Goal: Information Seeking & Learning: Check status

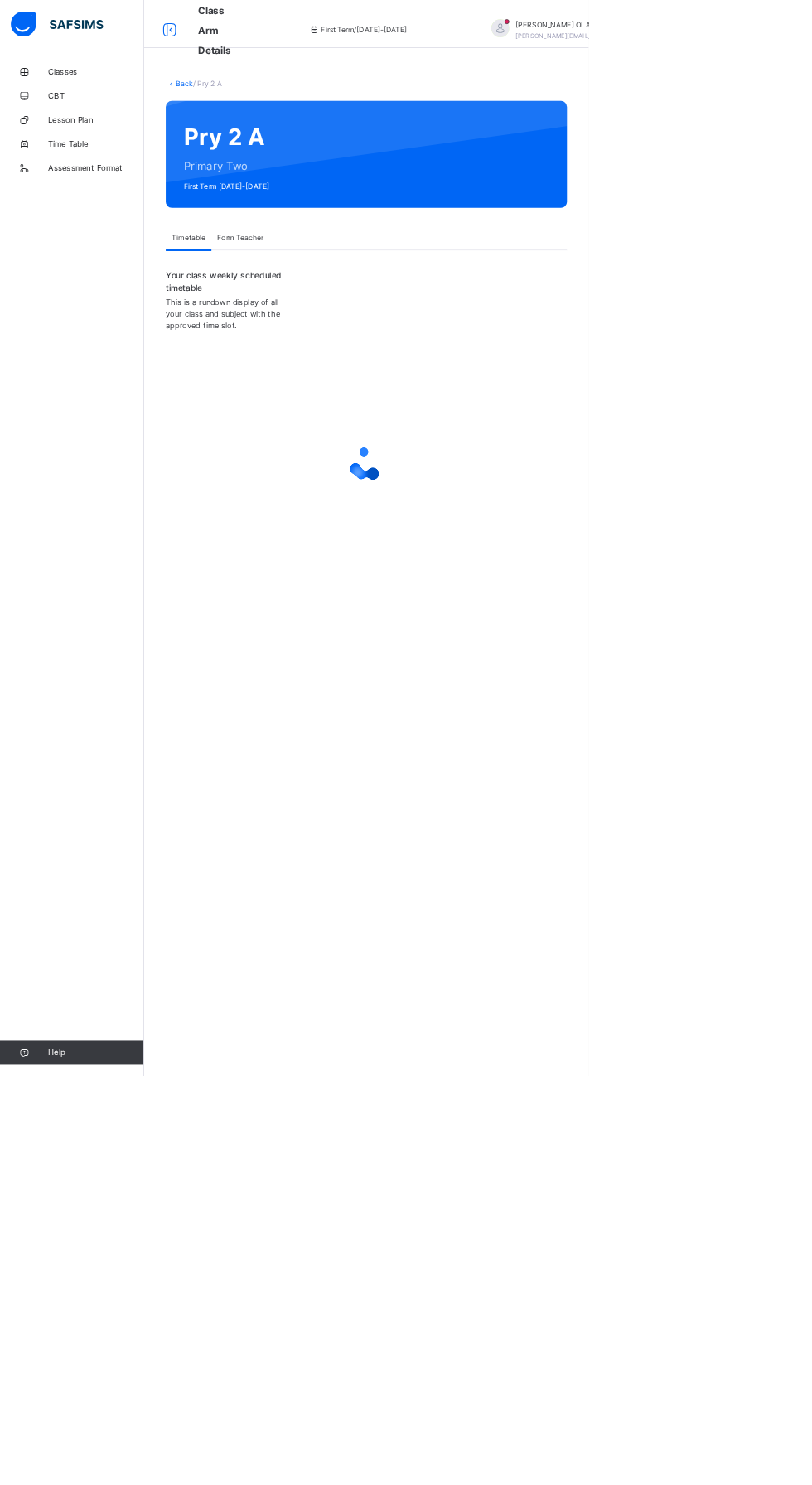
click at [33, 1458] on icon at bounding box center [33, 1453] width 67 height 13
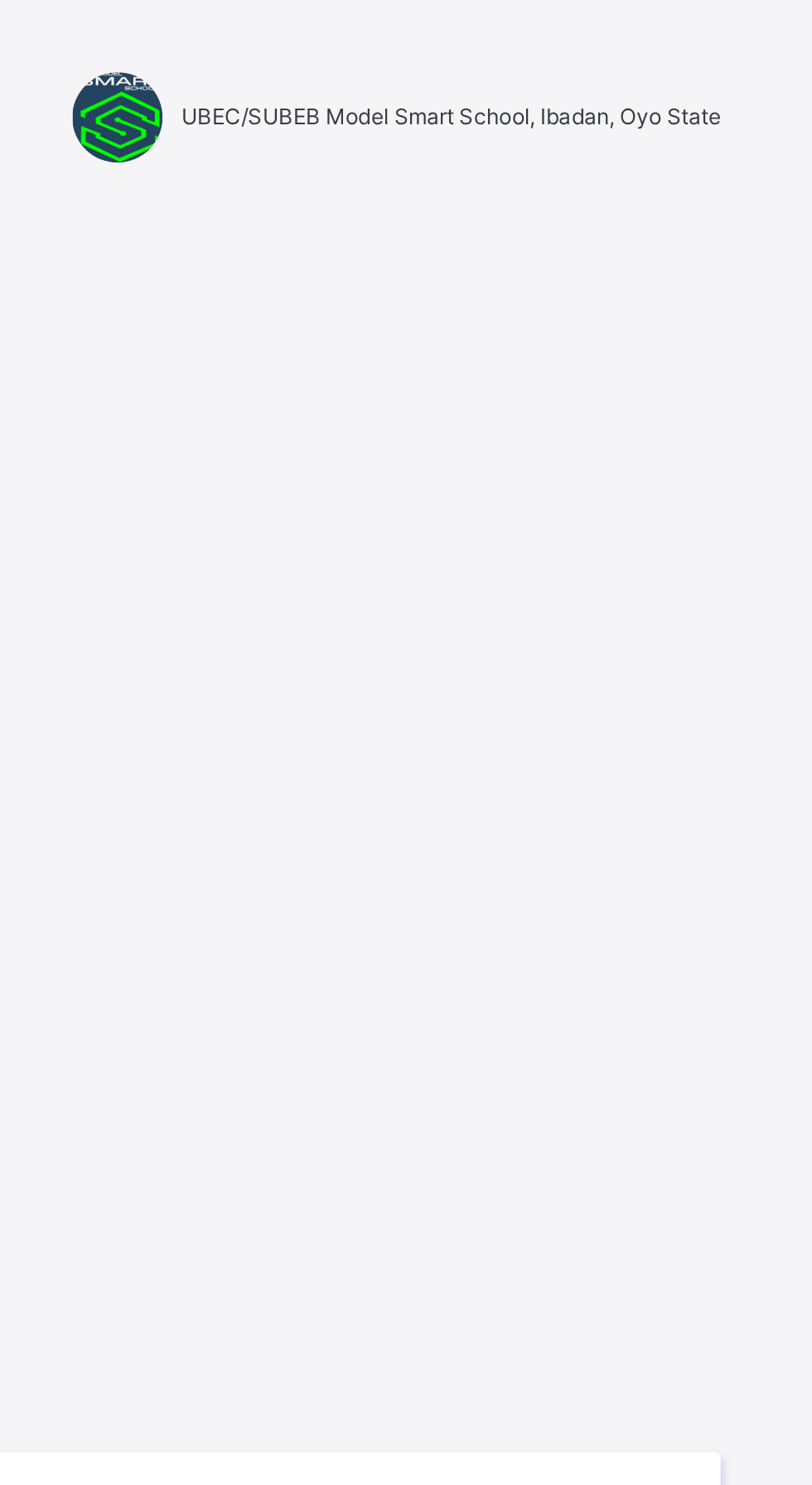
scroll to position [3, 0]
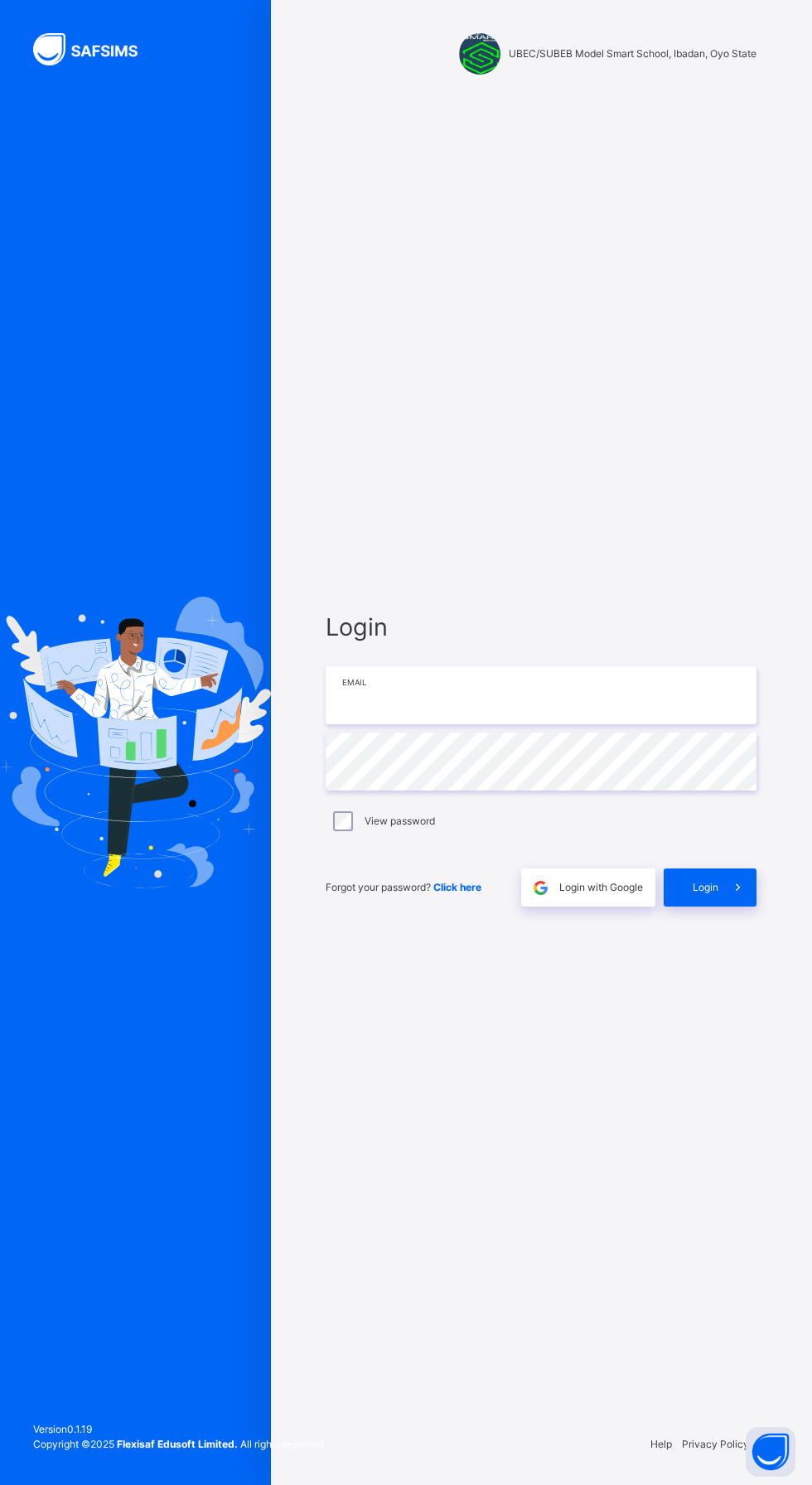
click at [647, 724] on input "email" at bounding box center [540, 695] width 431 height 58
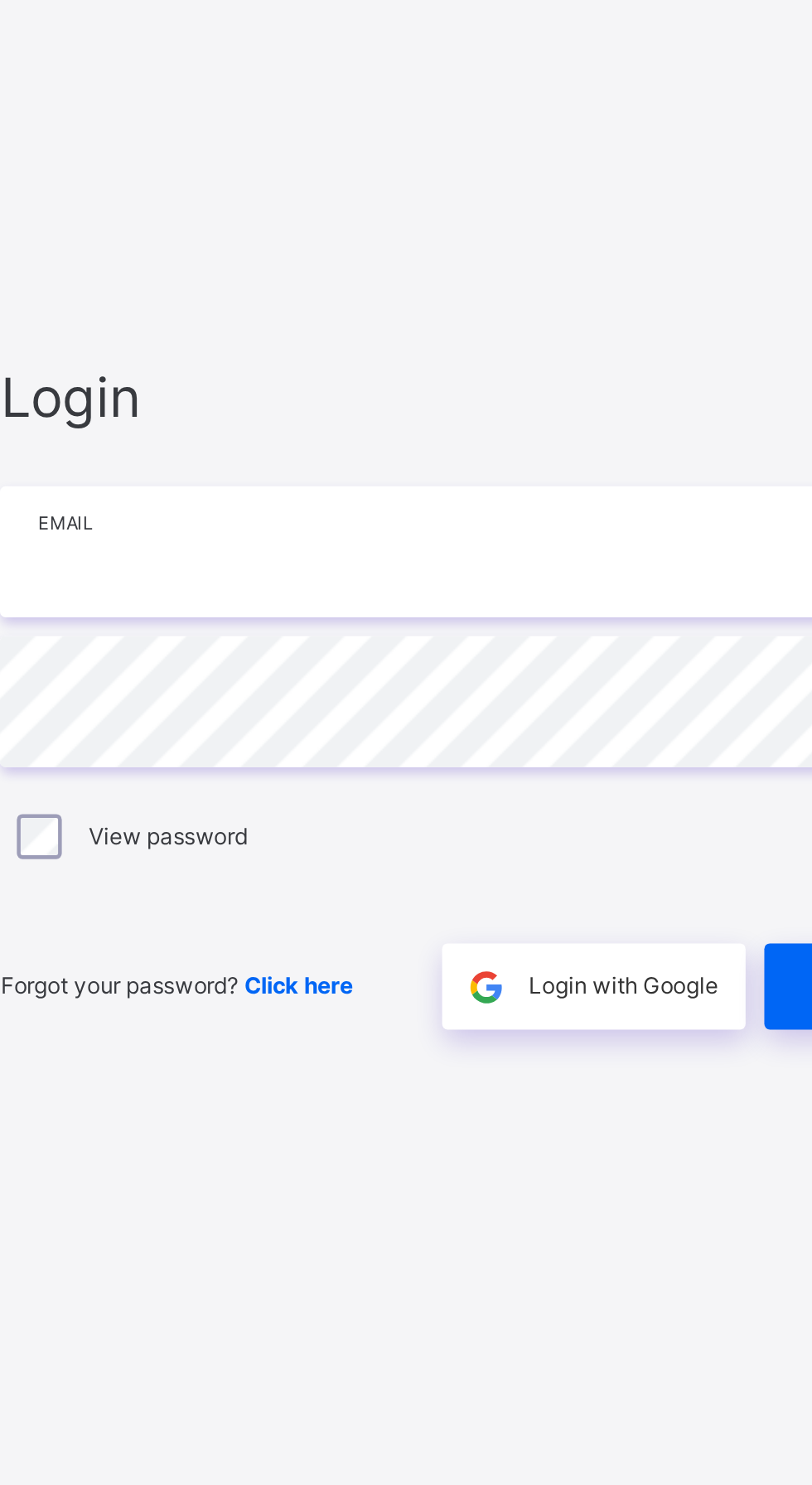
type input "**********"
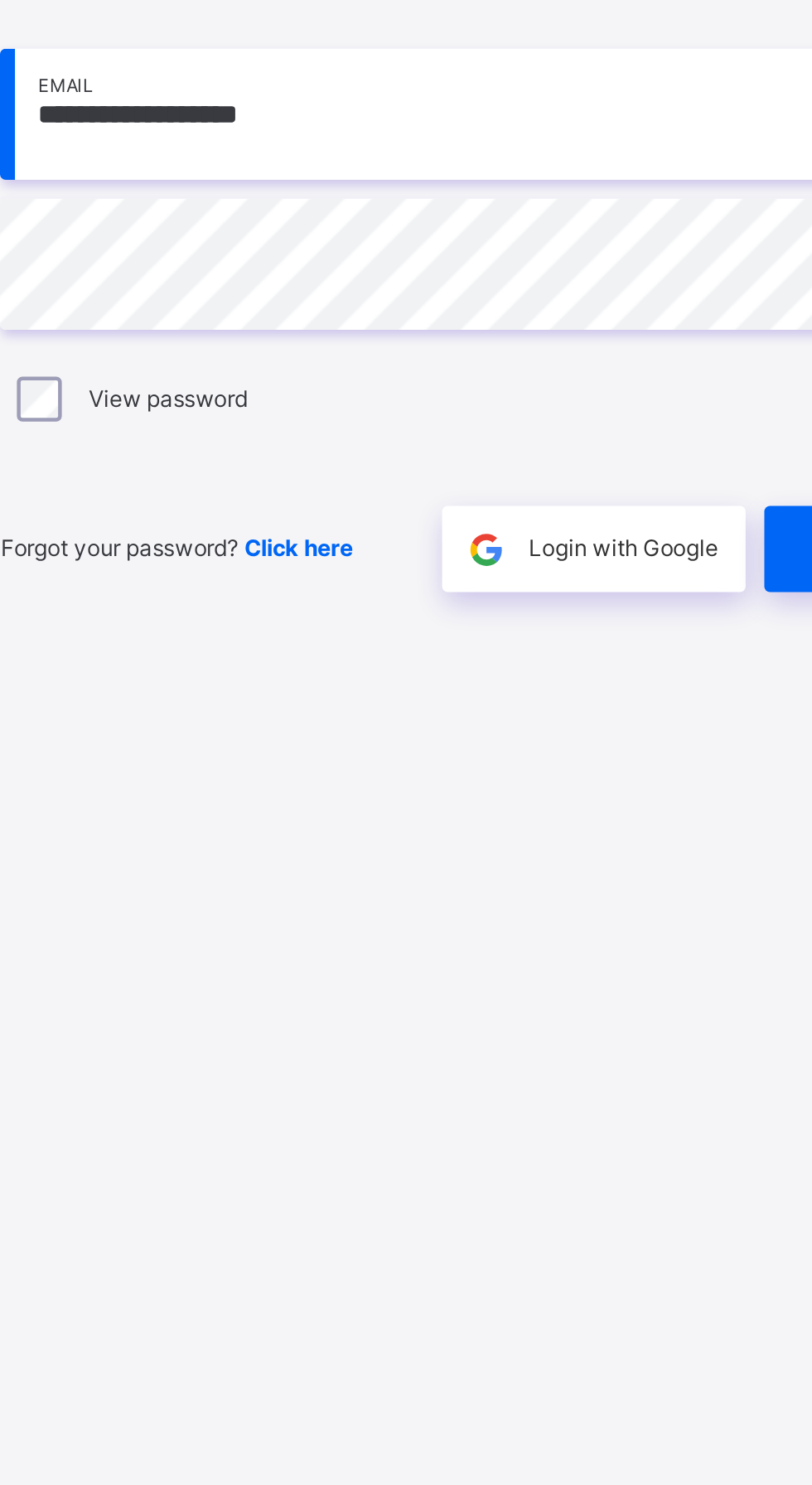
click at [674, 907] on div "Login" at bounding box center [709, 887] width 93 height 38
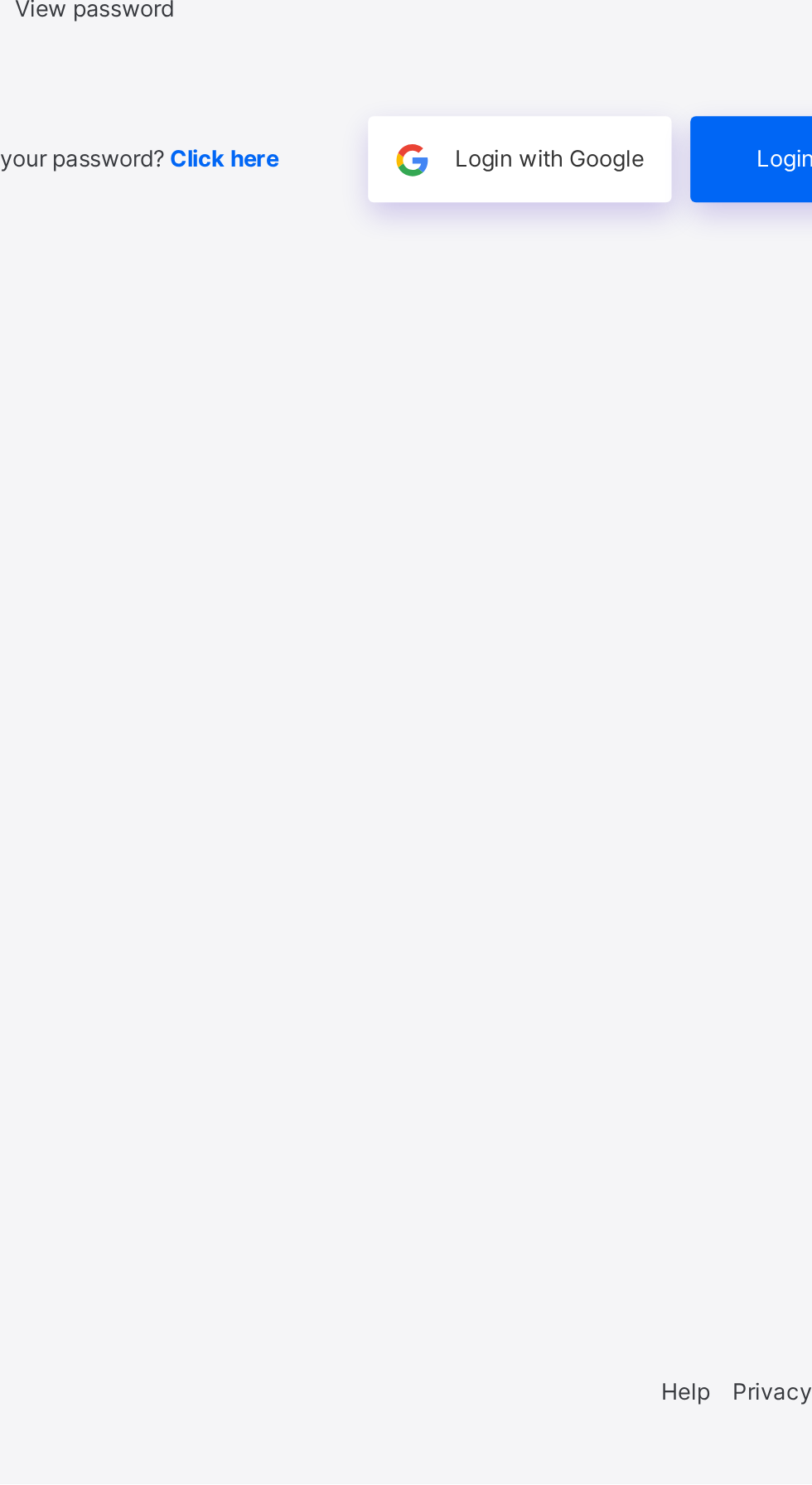
scroll to position [125, 0]
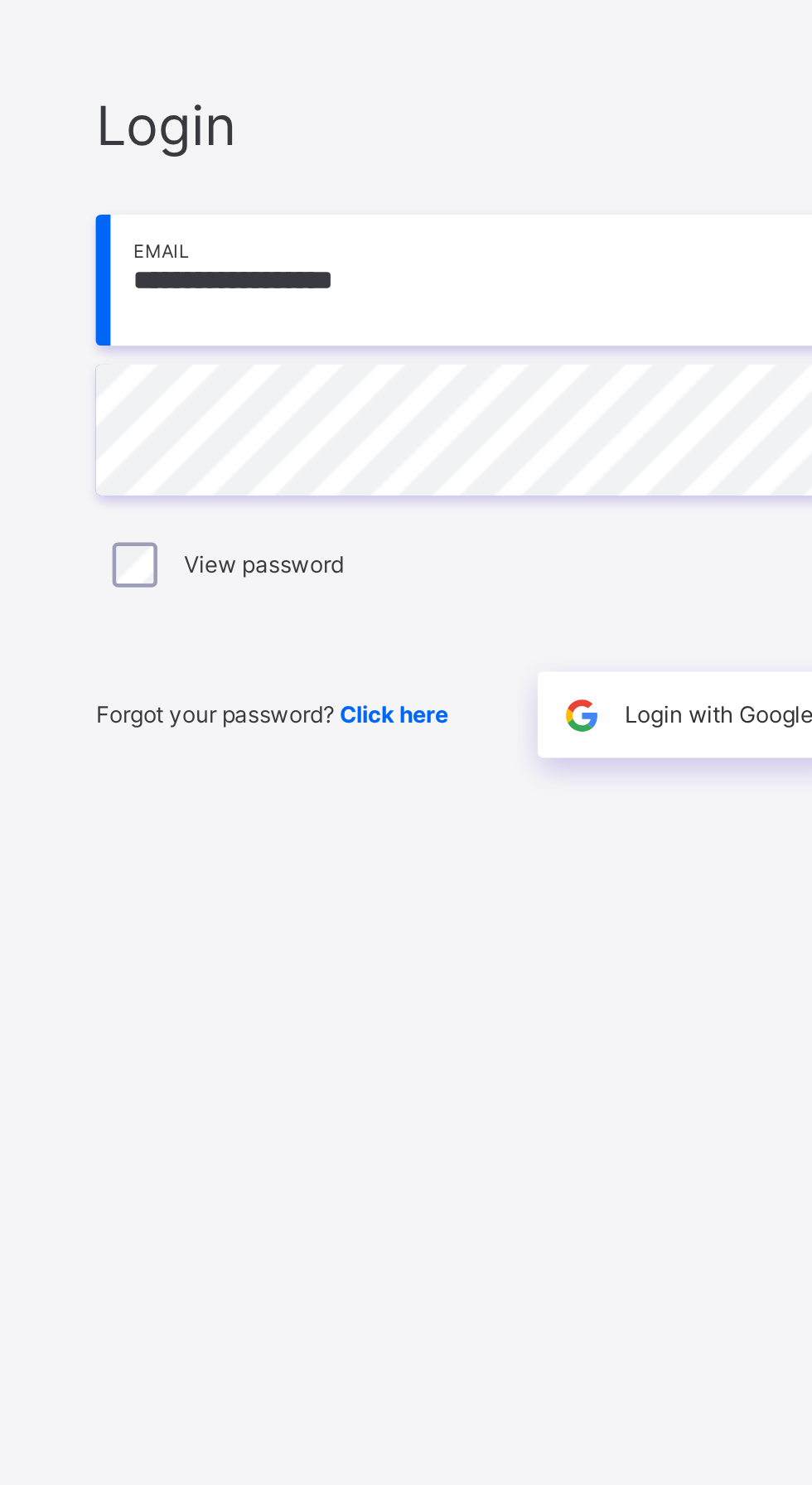
click at [592, 880] on span "Login with Google" at bounding box center [601, 887] width 84 height 15
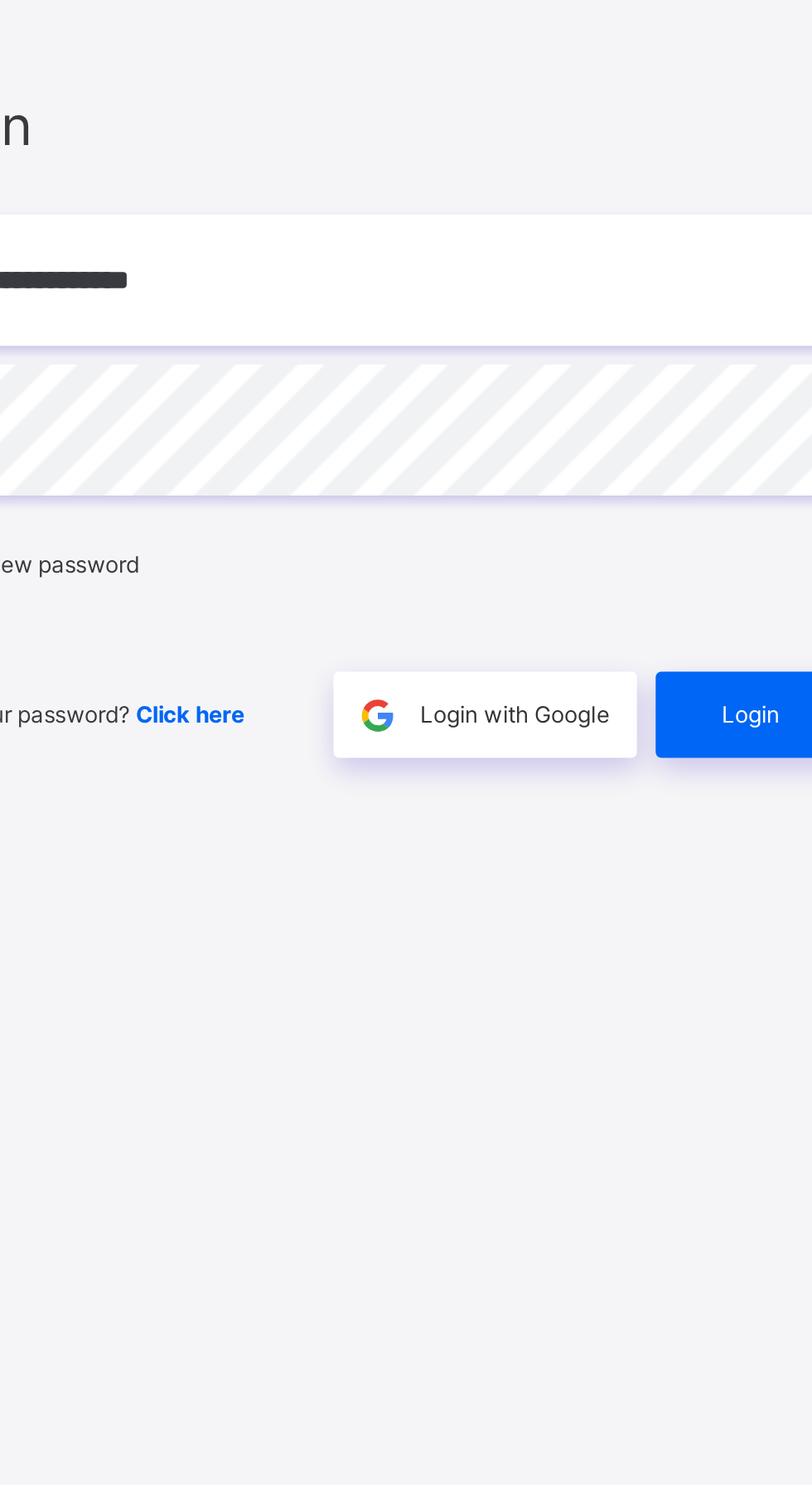
click at [699, 880] on span "Login" at bounding box center [705, 887] width 26 height 15
click at [696, 868] on div "Login" at bounding box center [709, 887] width 93 height 38
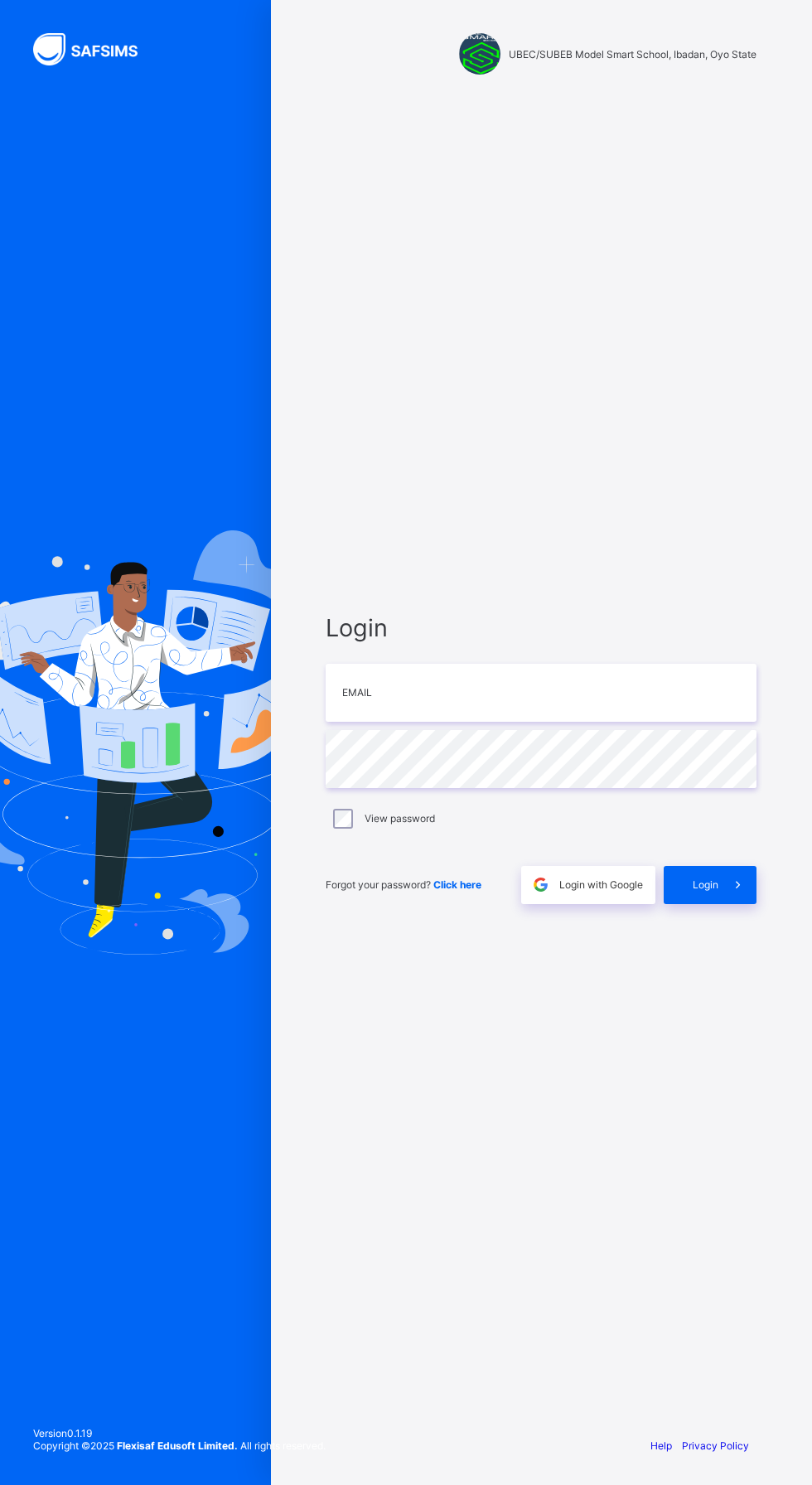
scroll to position [78, 0]
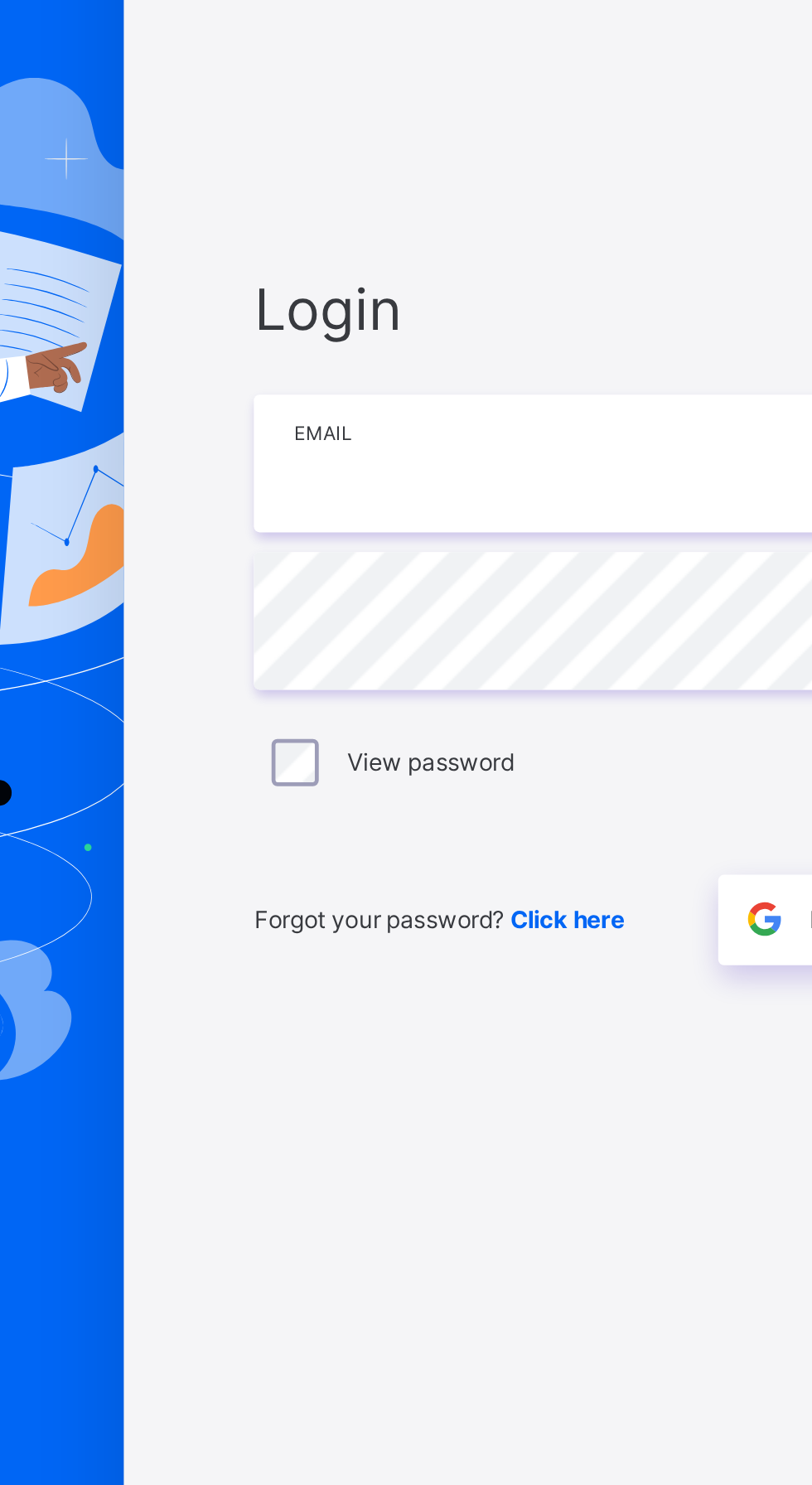
click at [483, 684] on input "email" at bounding box center [540, 693] width 431 height 58
type input "**********"
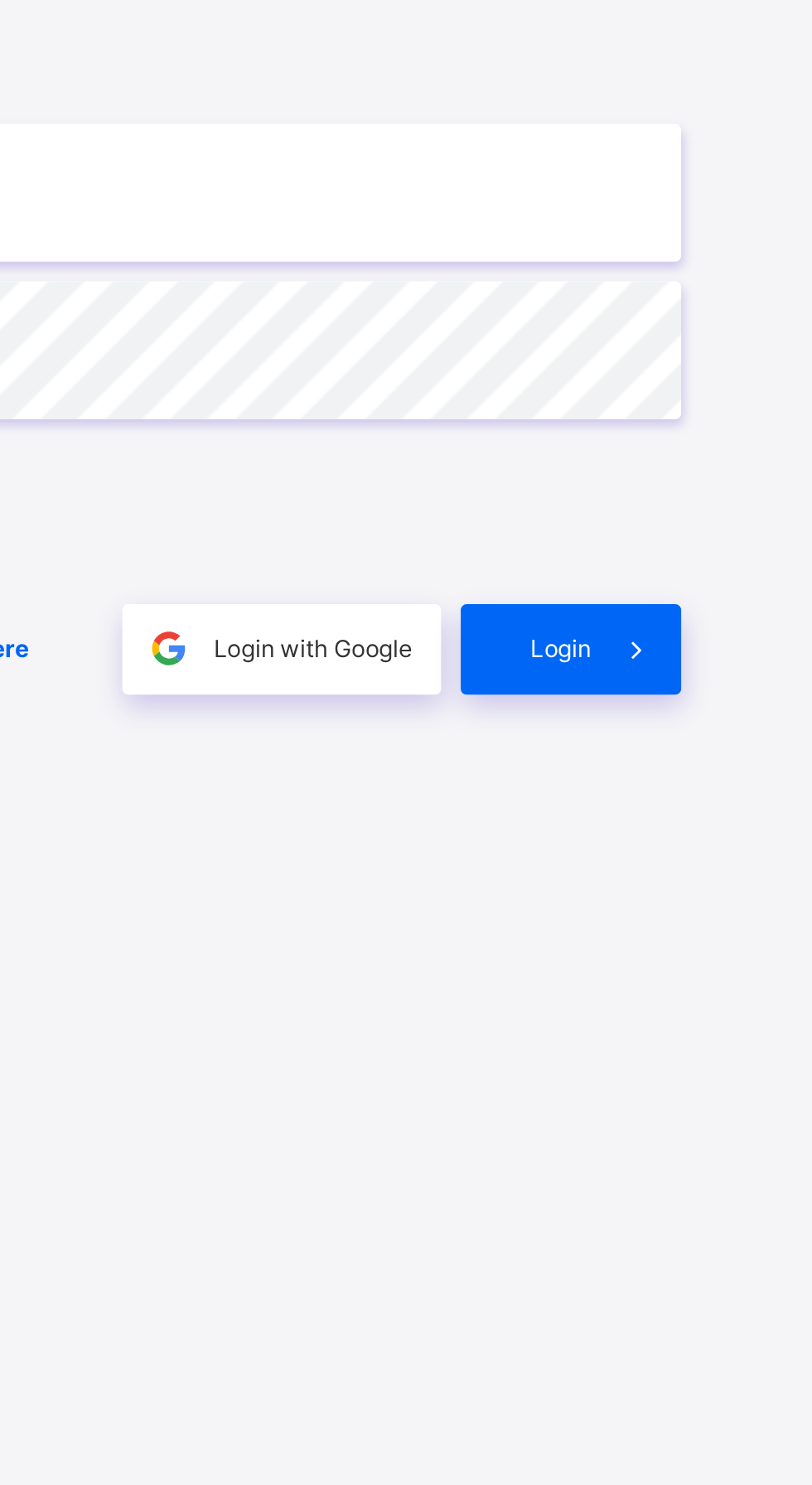
click at [728, 872] on span at bounding box center [737, 885] width 38 height 38
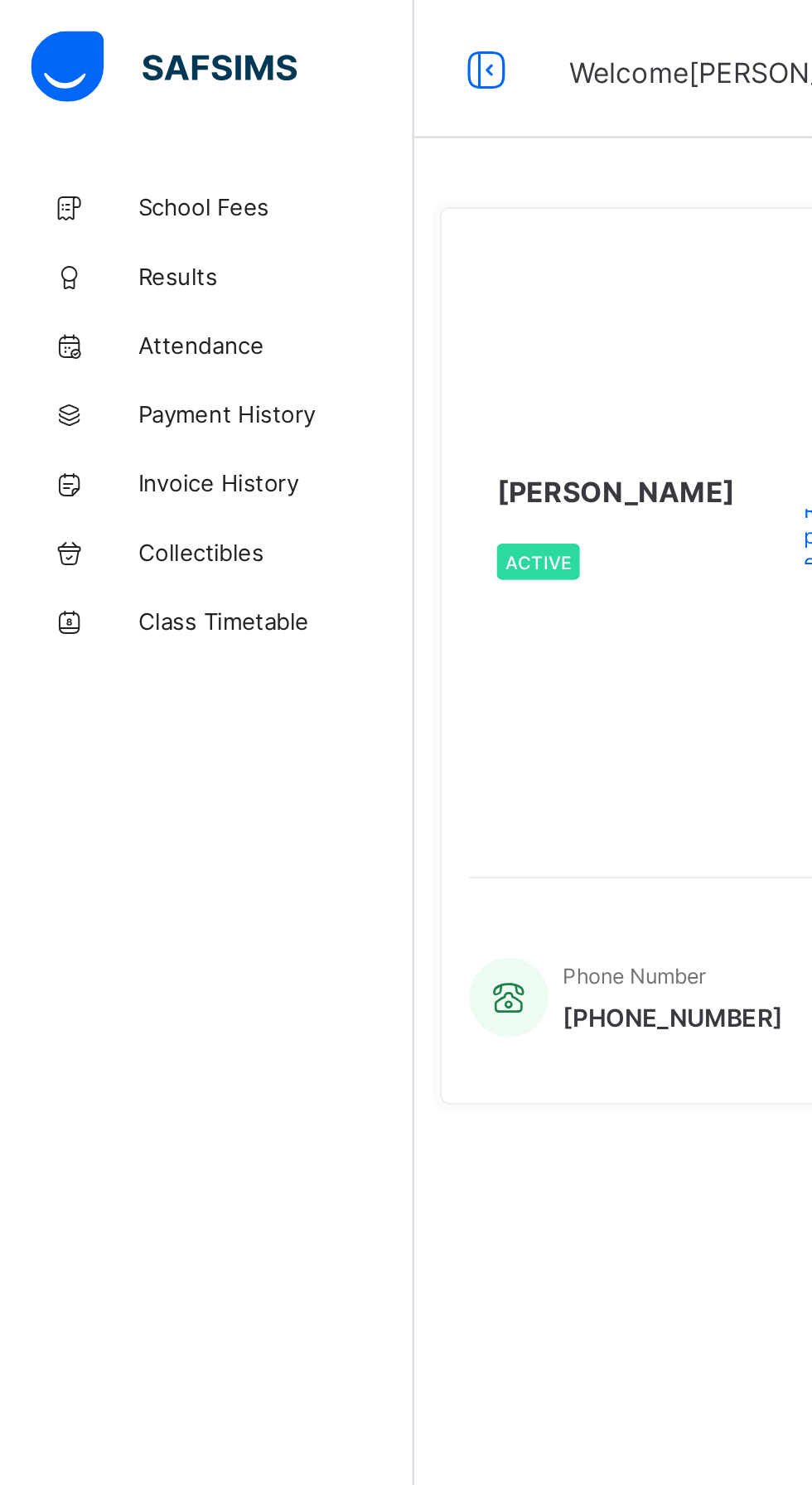
click at [85, 141] on link "Results" at bounding box center [99, 132] width 199 height 33
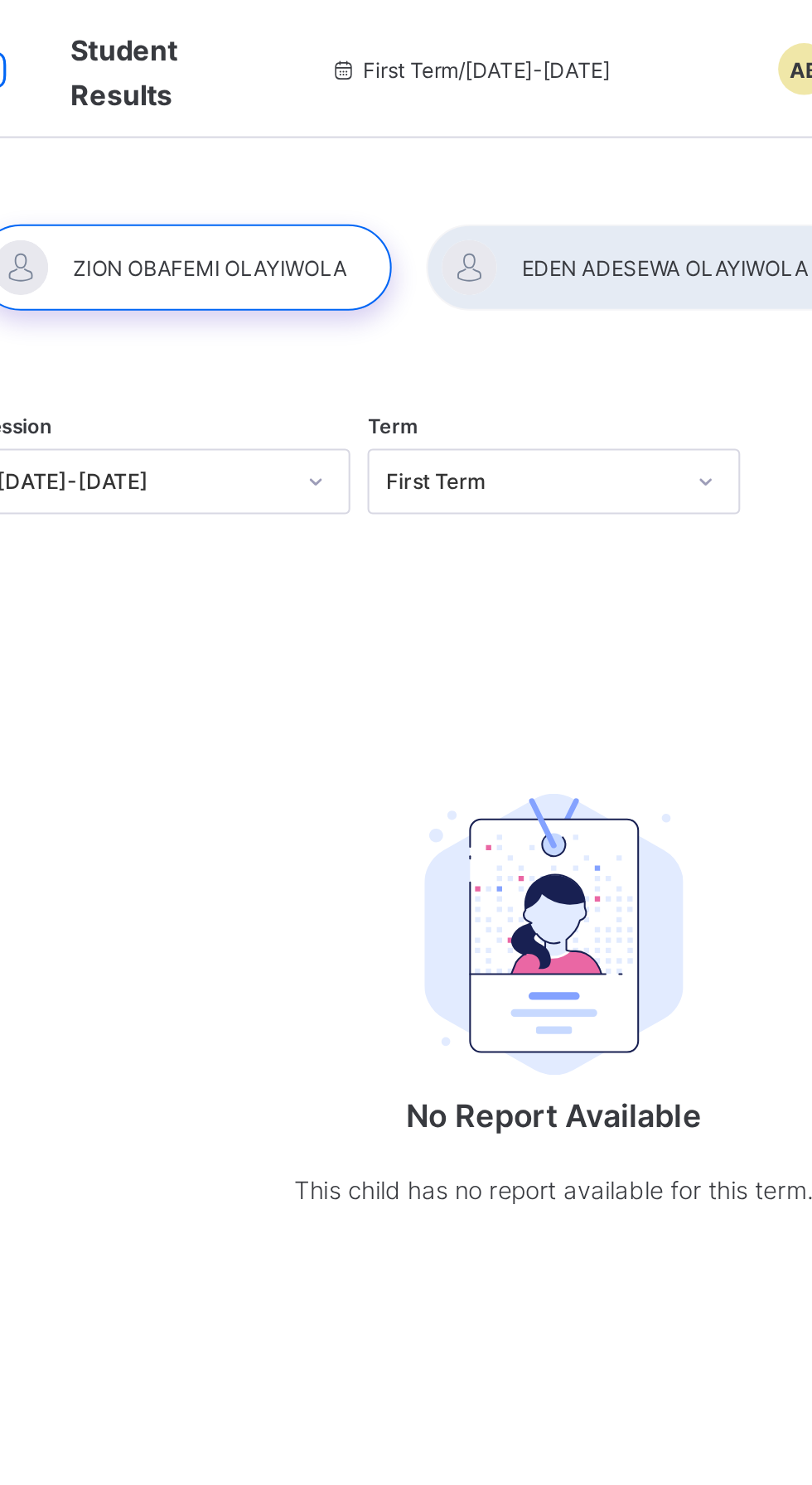
click at [557, 127] on div at bounding box center [547, 129] width 205 height 41
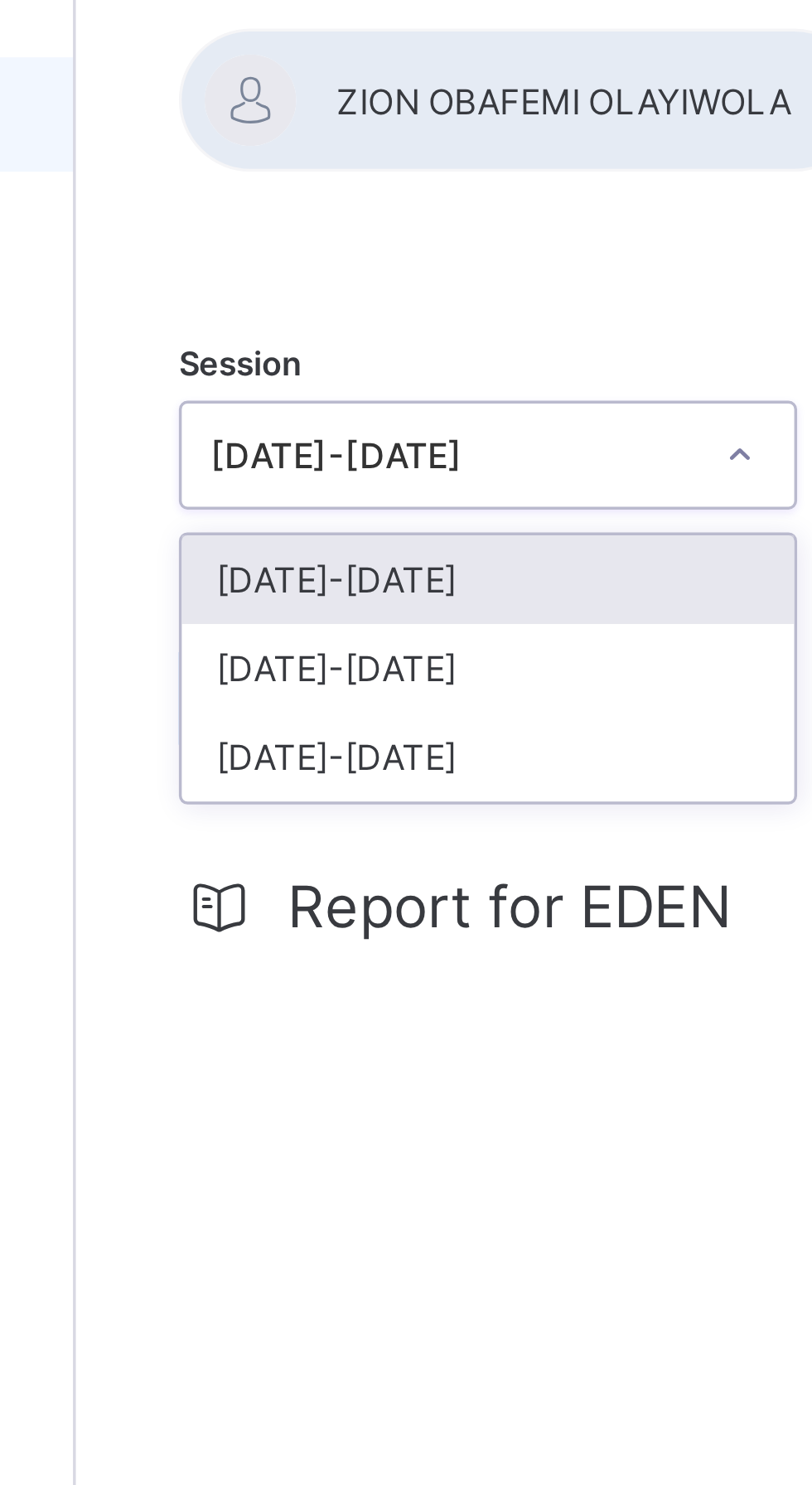
click at [321, 293] on div "2024-2025" at bounding box center [317, 292] width 177 height 26
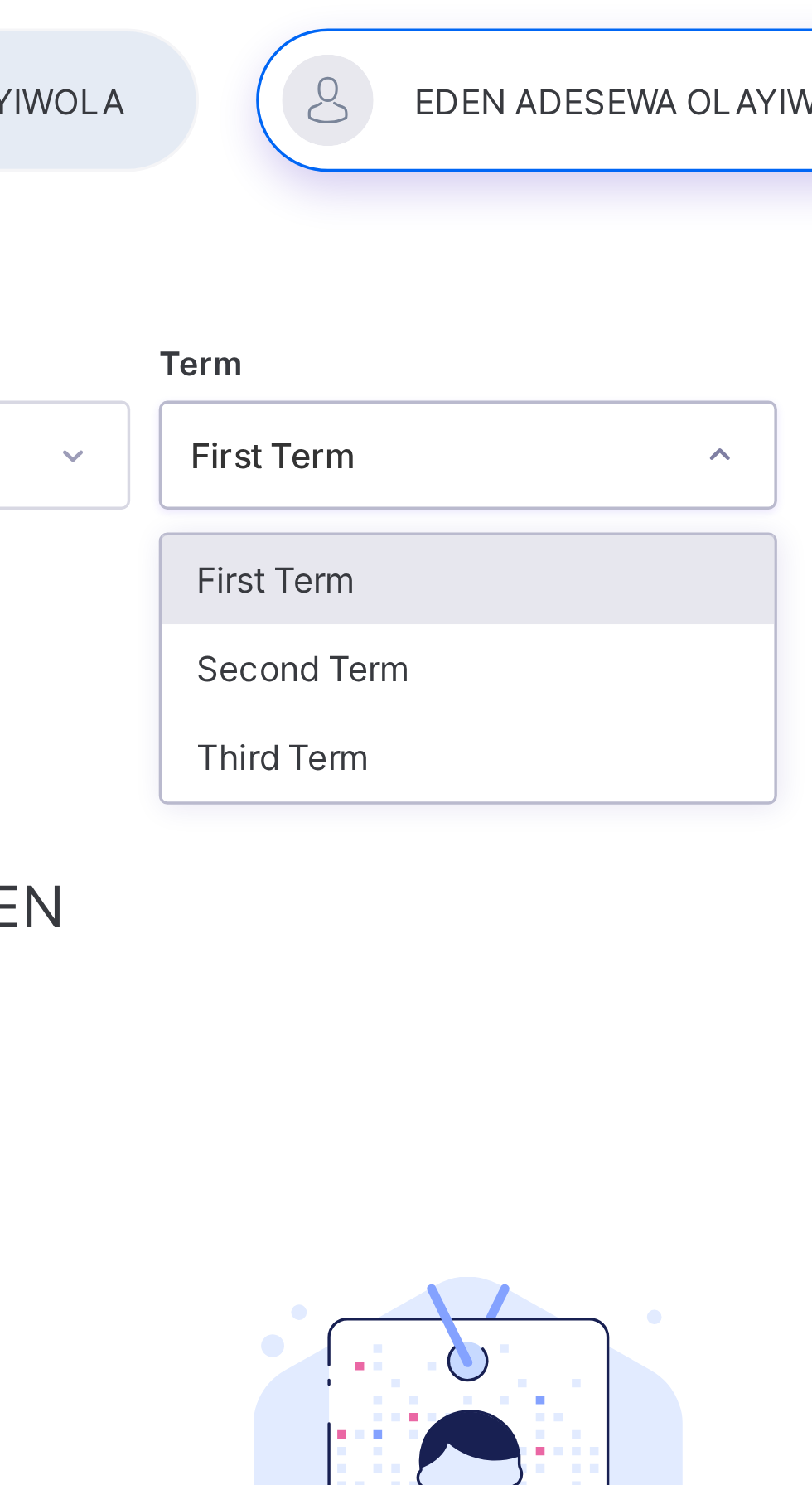
click at [515, 318] on div "Third Term" at bounding box center [504, 318] width 177 height 26
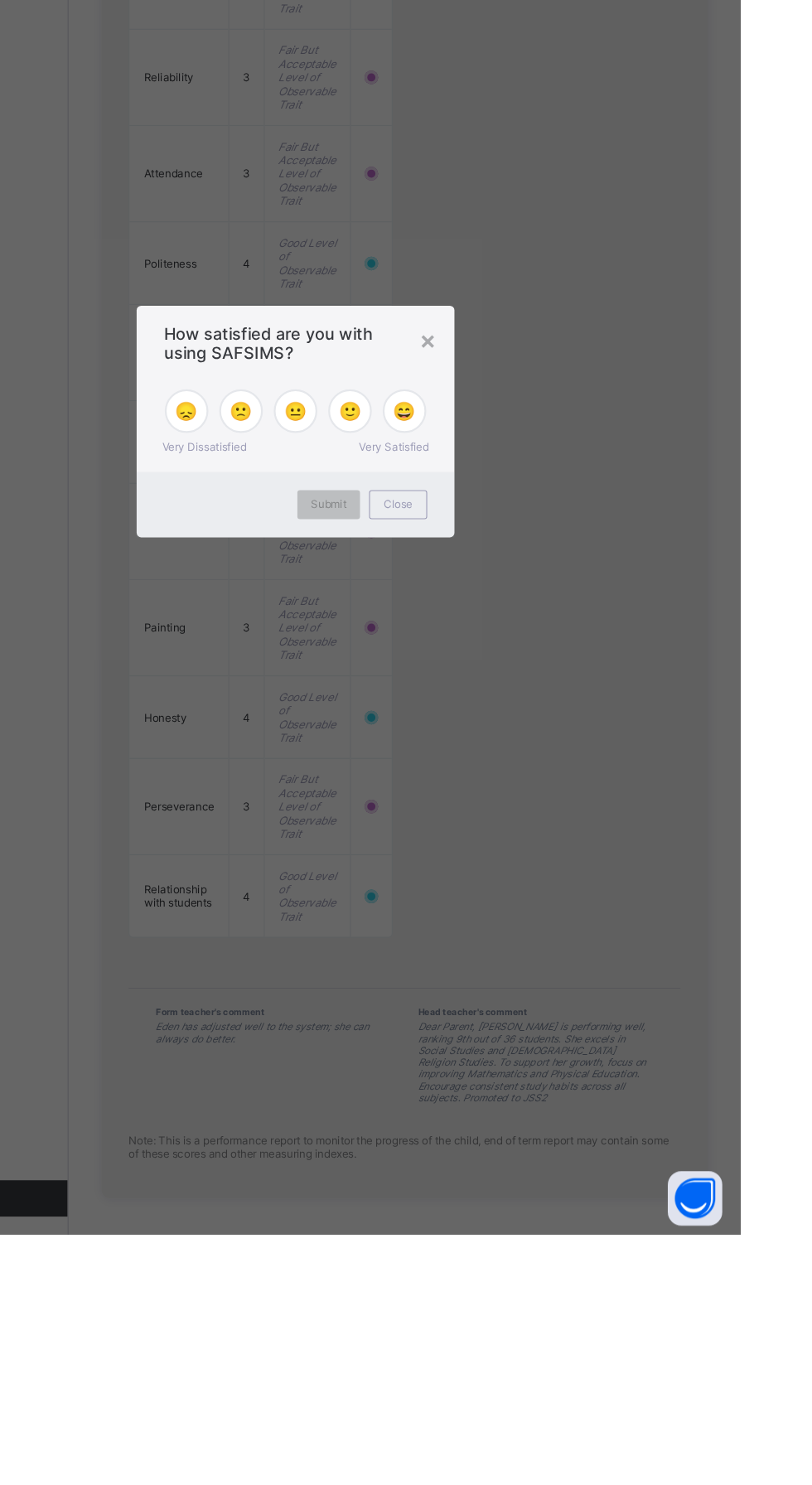
scroll to position [1624, 0]
click at [513, 825] on span "Close" at bounding box center [499, 819] width 26 height 13
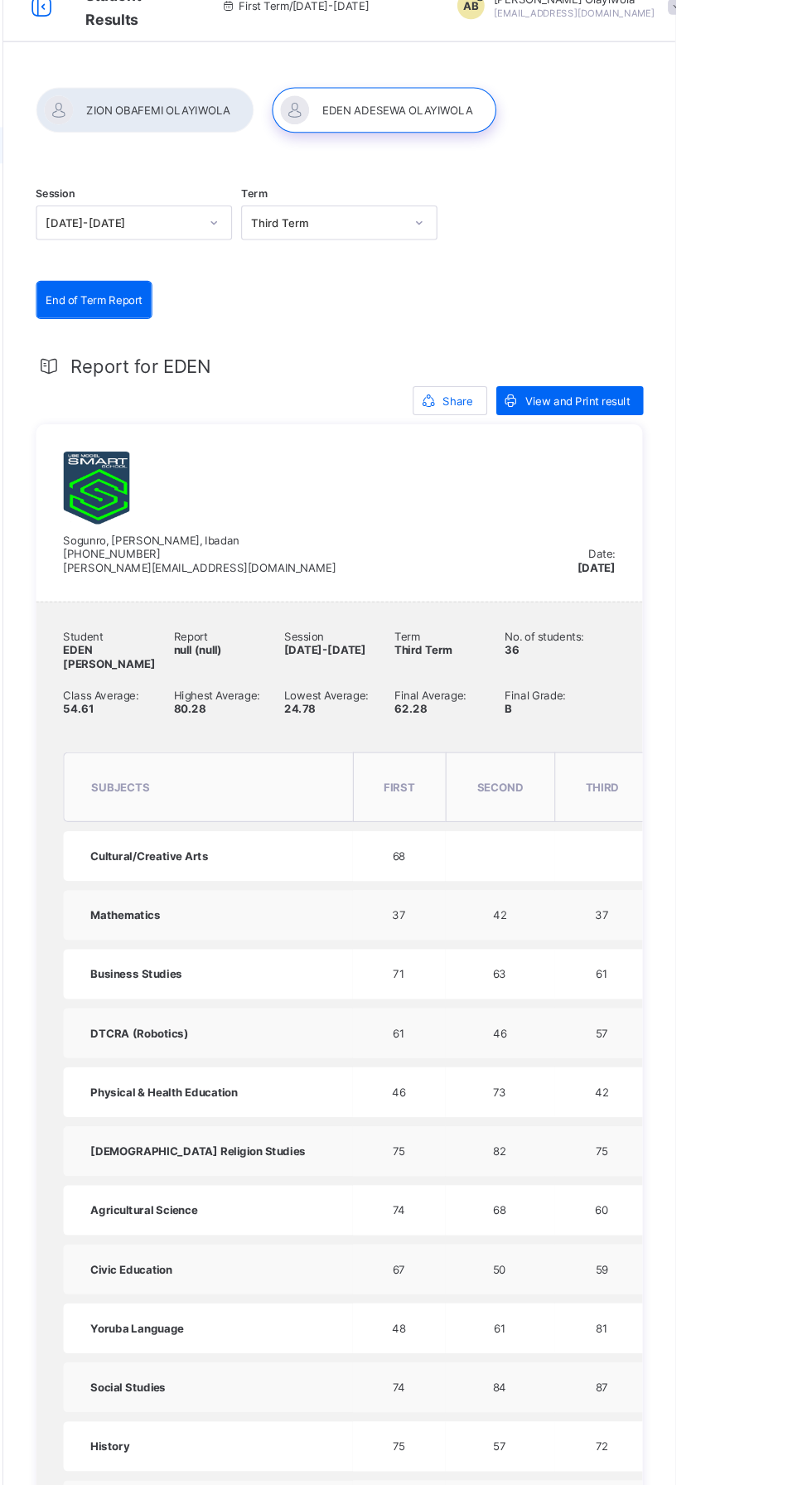
scroll to position [0, 0]
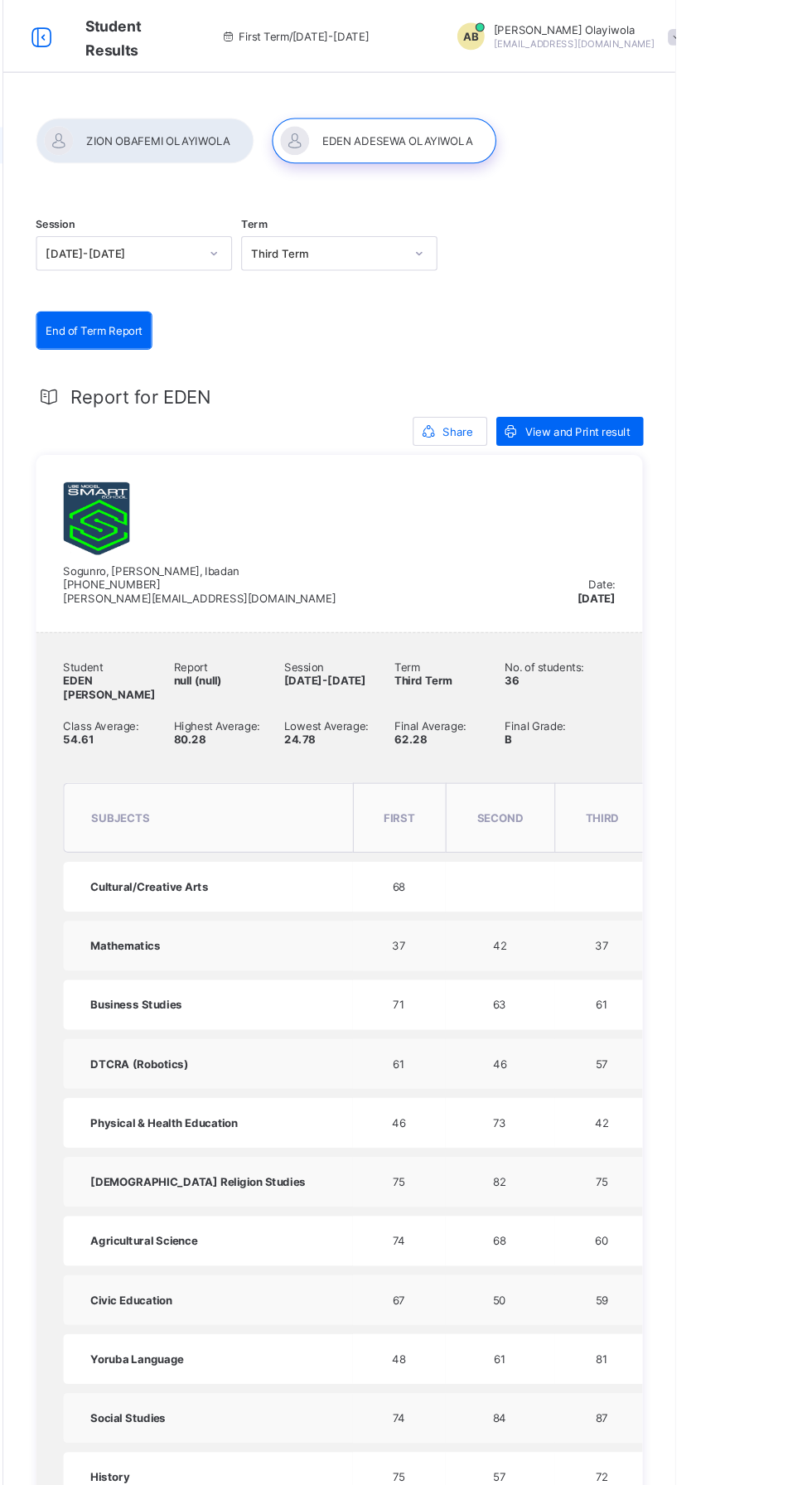
click at [727, 397] on span "View and Print result" at bounding box center [723, 394] width 95 height 13
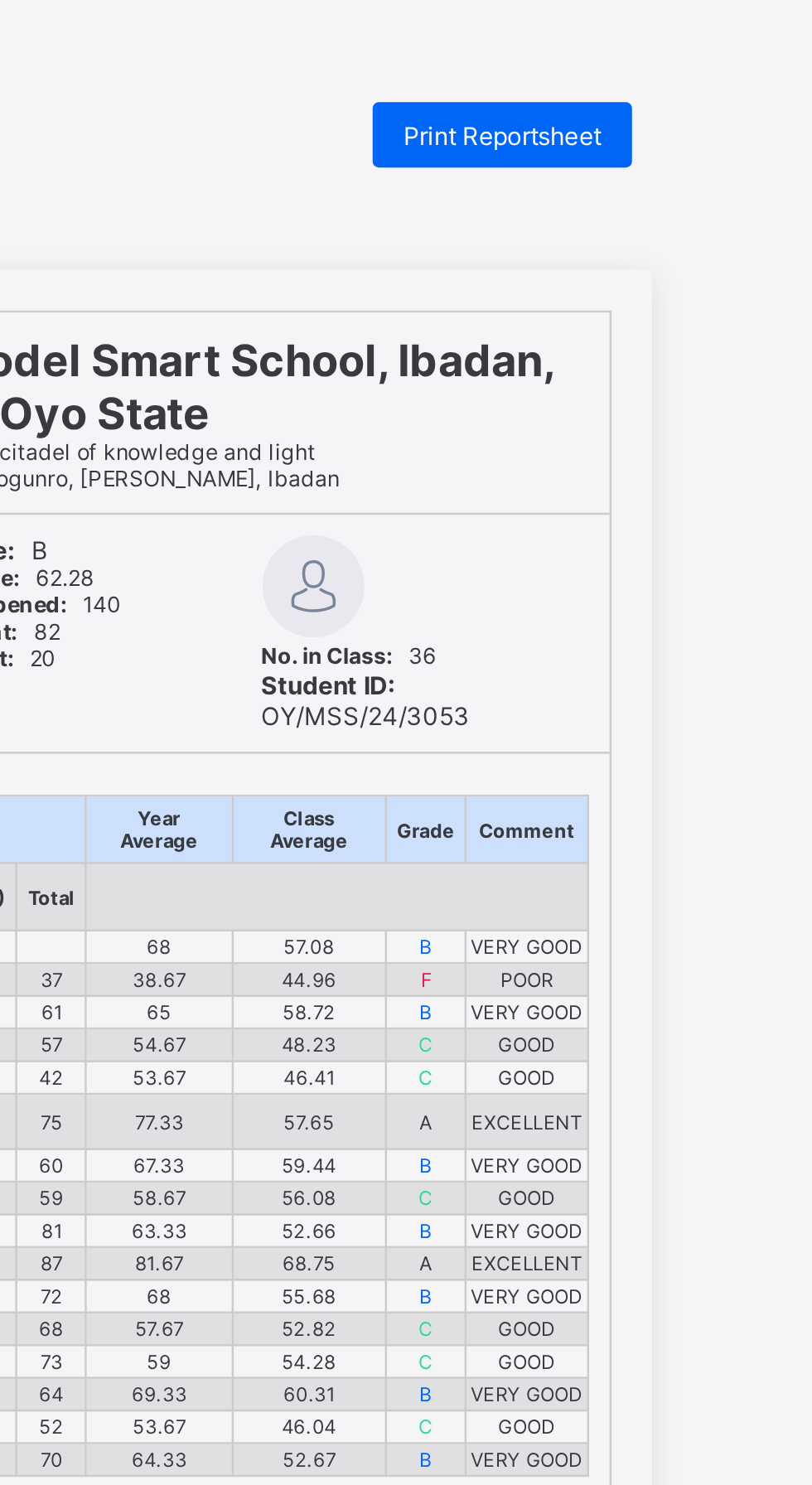
click at [689, 49] on span "Print Reportsheet" at bounding box center [674, 55] width 80 height 13
